Goal: Task Accomplishment & Management: Use online tool/utility

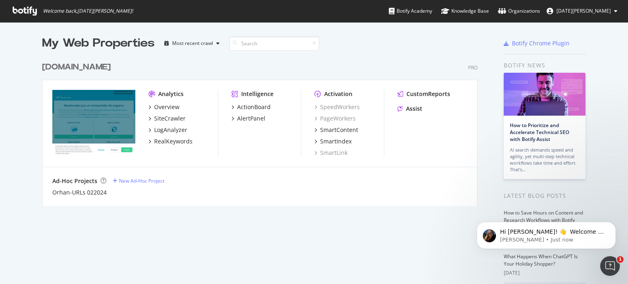
click at [27, 10] on icon at bounding box center [25, 11] width 24 height 9
drag, startPoint x: 31, startPoint y: 11, endPoint x: 44, endPoint y: 18, distance: 14.6
click at [31, 11] on icon at bounding box center [25, 11] width 24 height 9
click at [267, 42] on input at bounding box center [274, 43] width 90 height 14
click at [69, 67] on div "[DOMAIN_NAME]" at bounding box center [76, 67] width 69 height 12
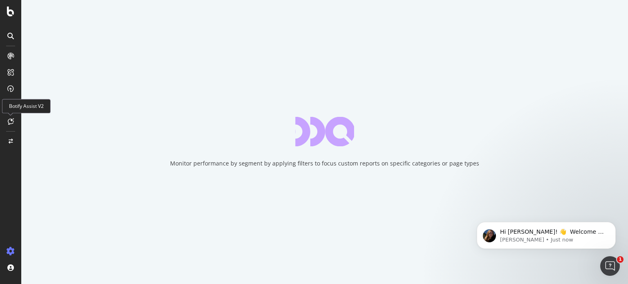
click at [11, 122] on icon at bounding box center [11, 121] width 6 height 7
